Goal: Navigation & Orientation: Go to known website

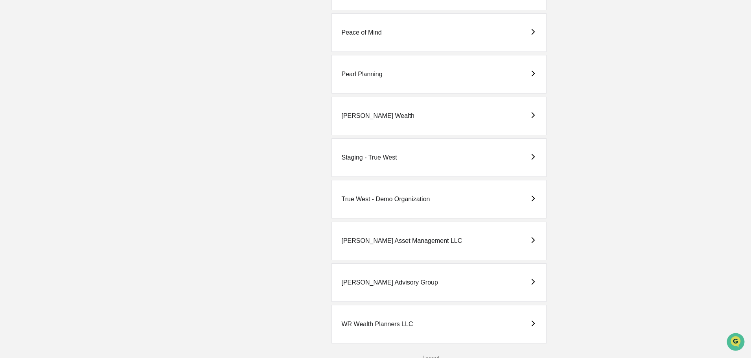
scroll to position [990, 0]
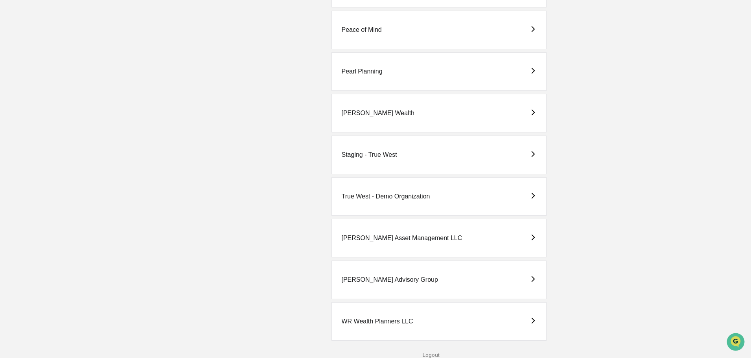
click at [381, 235] on div "[PERSON_NAME] Asset Management LLC" at bounding box center [401, 238] width 121 height 7
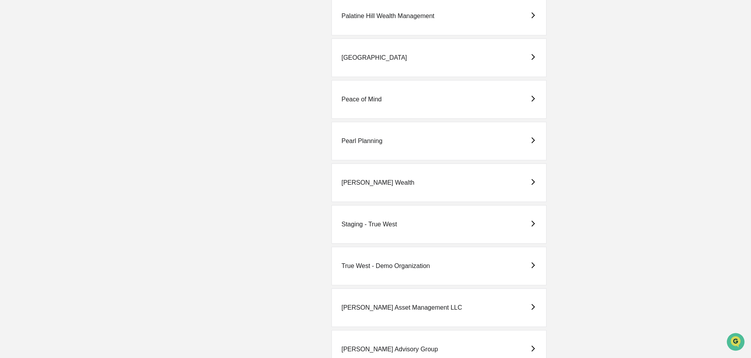
scroll to position [943, 0]
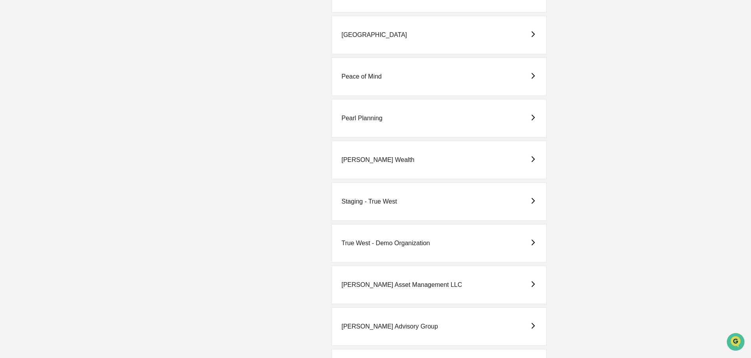
click at [366, 285] on div "[PERSON_NAME] Asset Management LLC" at bounding box center [401, 284] width 121 height 7
